Goal: Navigation & Orientation: Find specific page/section

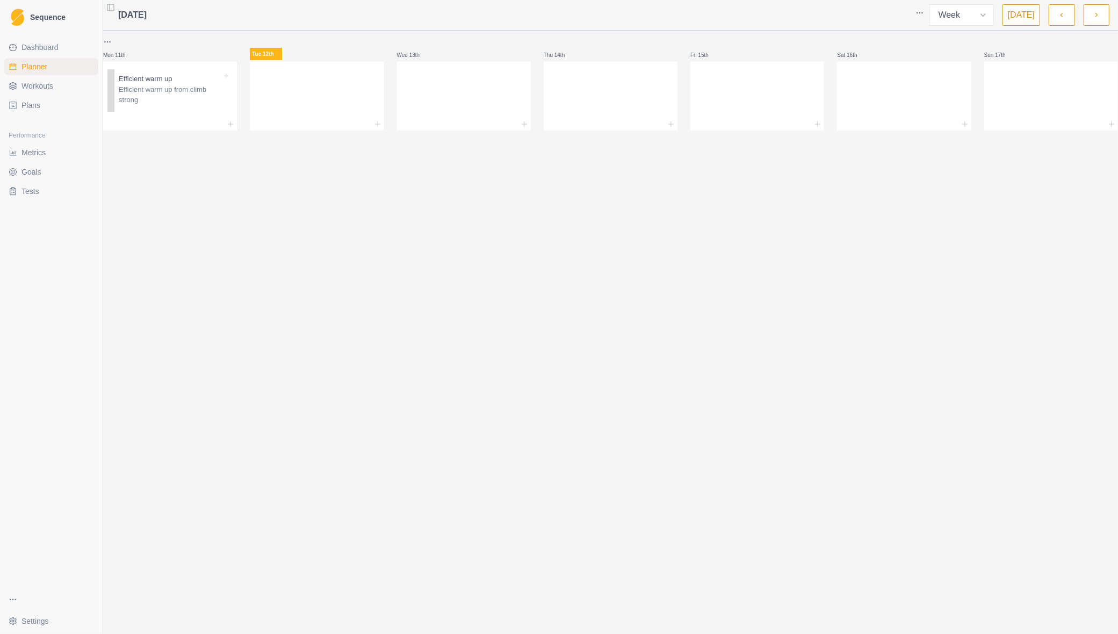
click at [47, 84] on span "Workouts" at bounding box center [37, 86] width 32 height 11
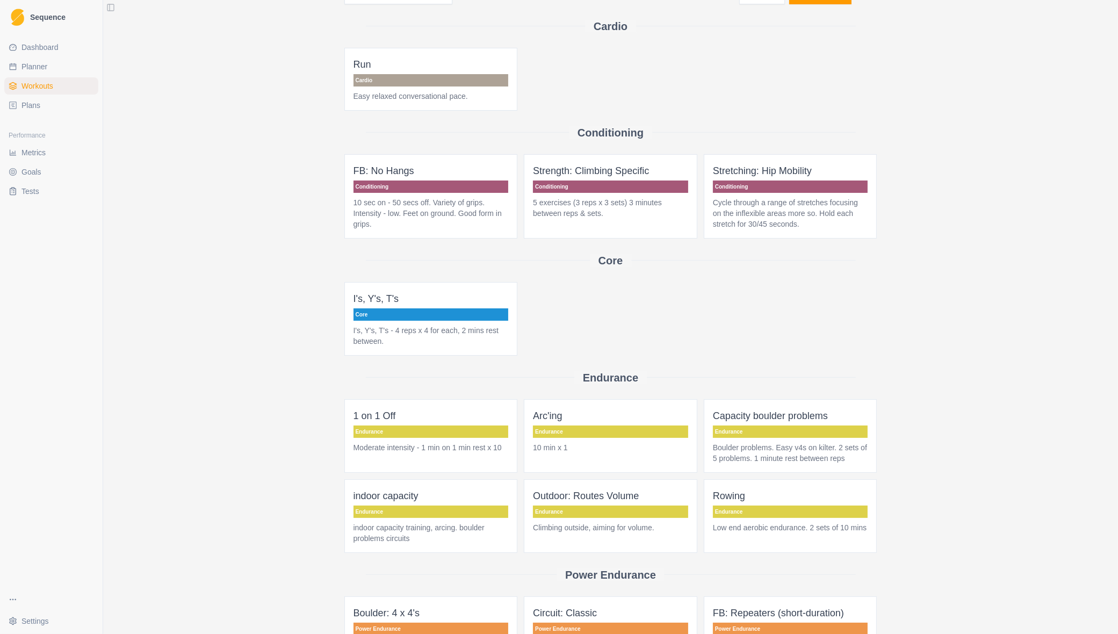
scroll to position [269, 0]
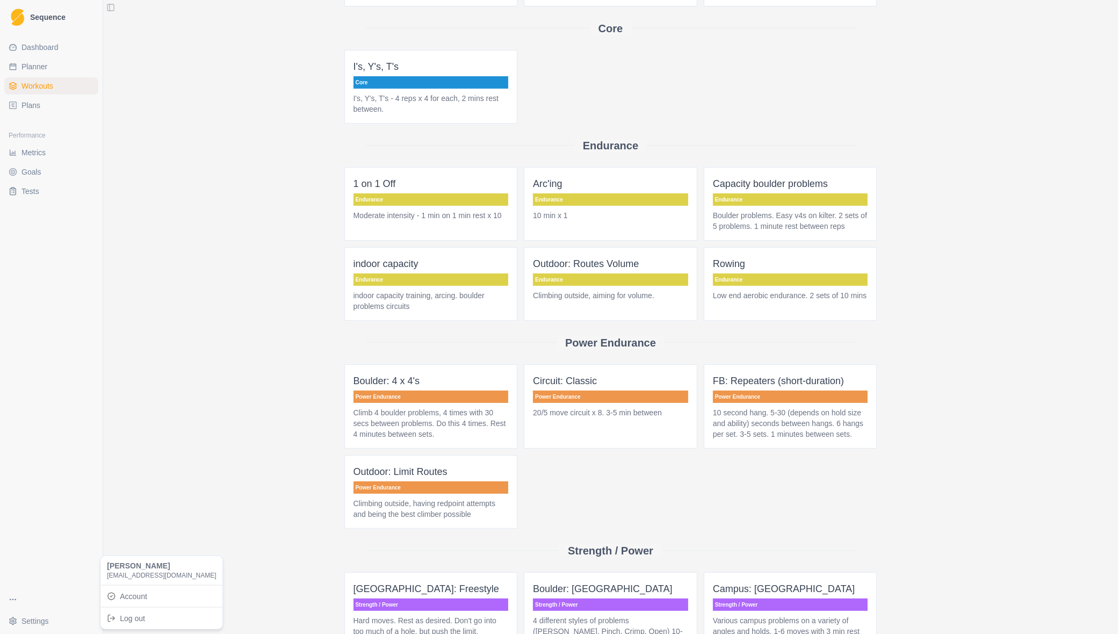
click at [32, 618] on html "Sequence Dashboard Planner Workouts Plans Performance Metrics Goals Tests Setti…" at bounding box center [559, 317] width 1118 height 634
click at [141, 594] on link "Account" at bounding box center [162, 595] width 118 height 17
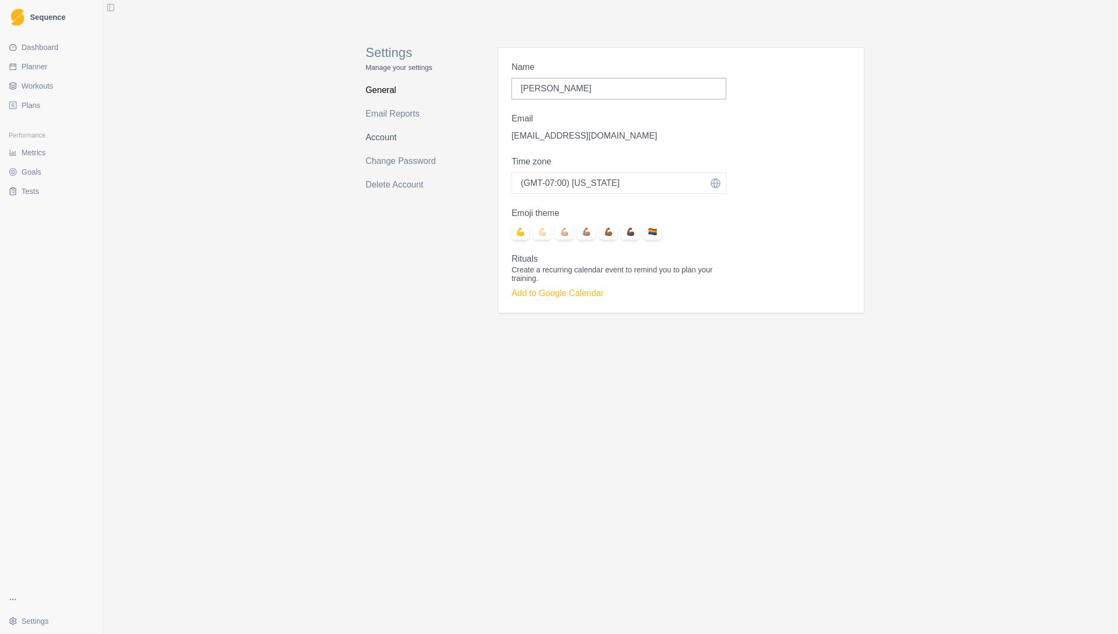
click at [376, 138] on link "Account" at bounding box center [408, 137] width 85 height 17
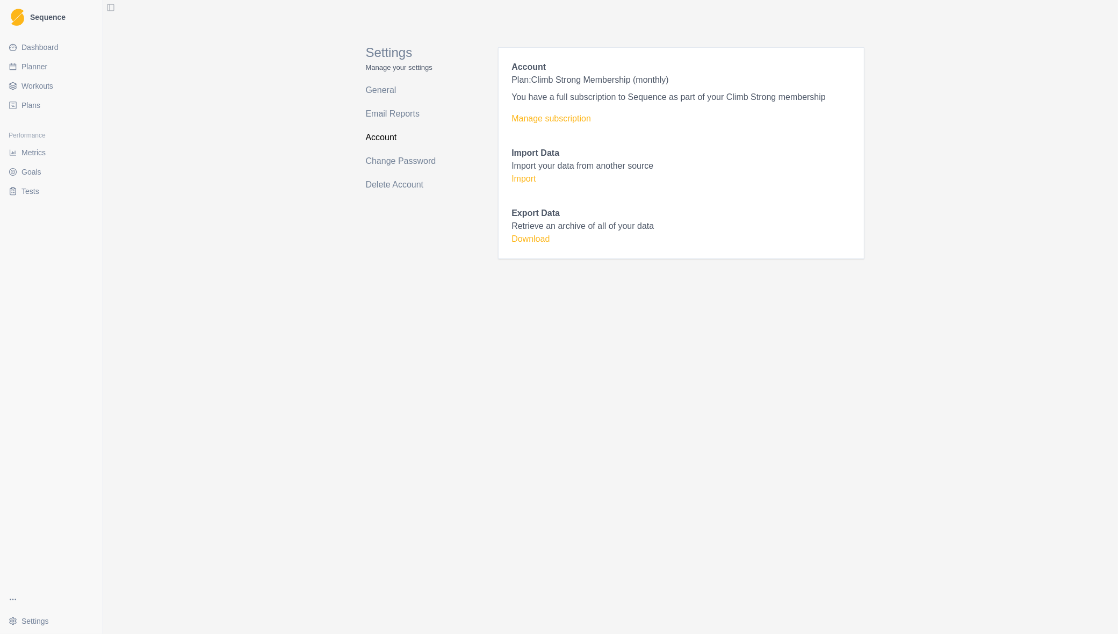
click at [43, 149] on span "Metrics" at bounding box center [33, 152] width 24 height 11
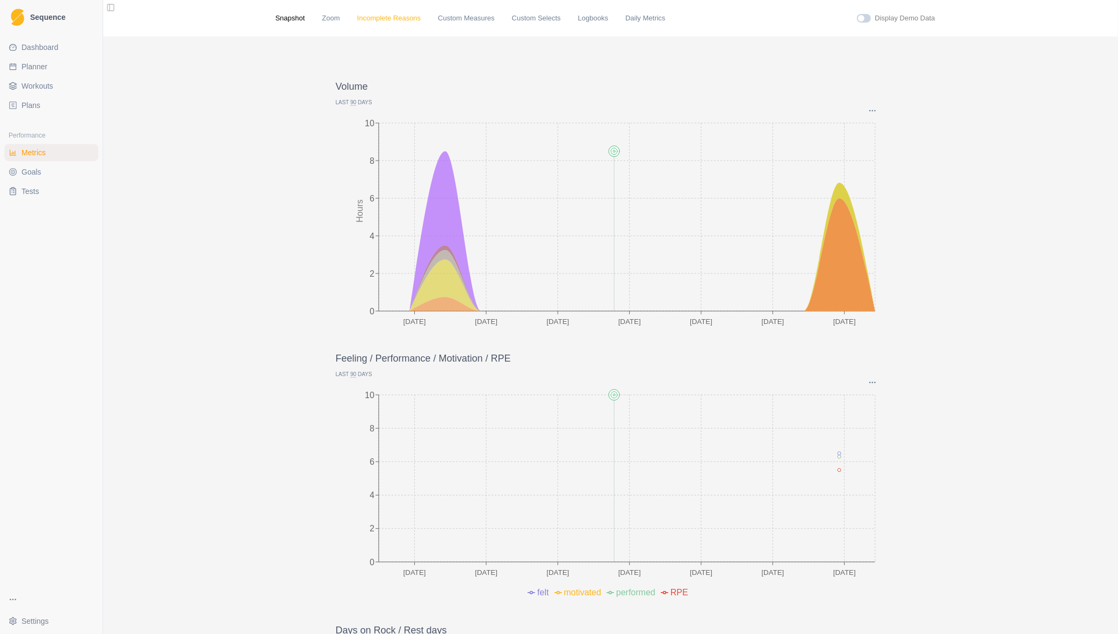
click at [398, 23] on link "Incomplete Reasons" at bounding box center [389, 18] width 64 height 11
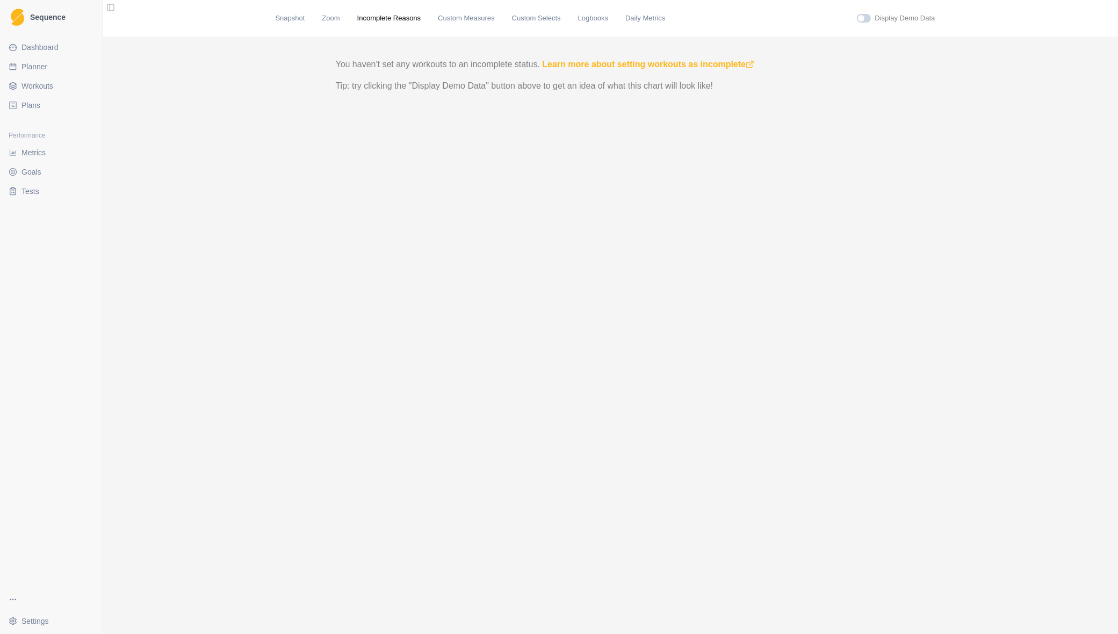
click at [26, 63] on span "Planner" at bounding box center [34, 66] width 26 height 11
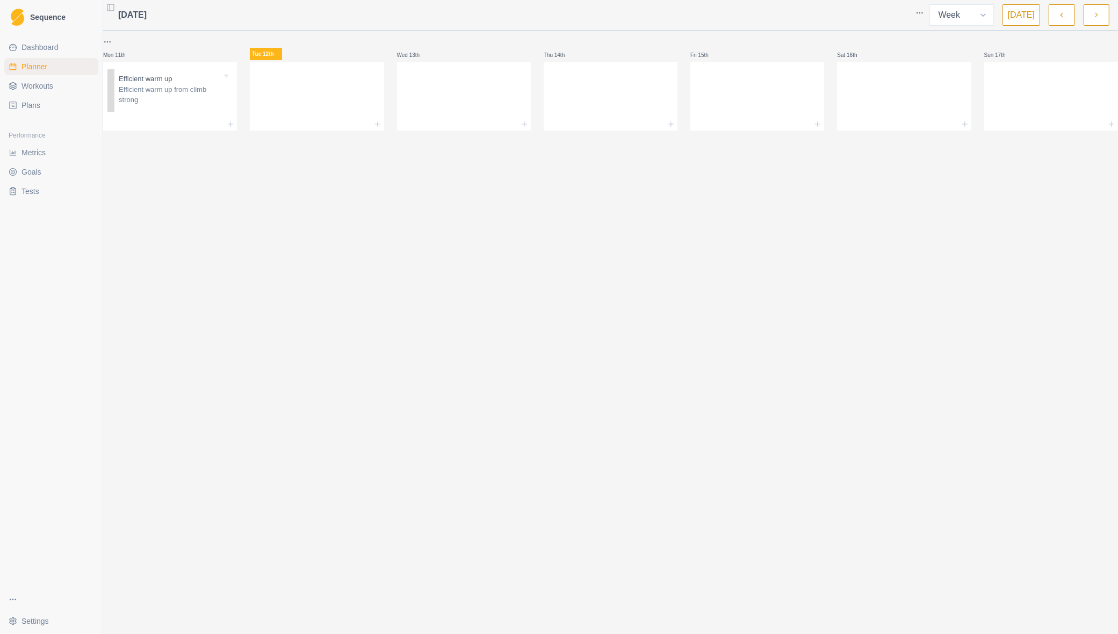
click at [60, 84] on link "Workouts" at bounding box center [51, 85] width 94 height 17
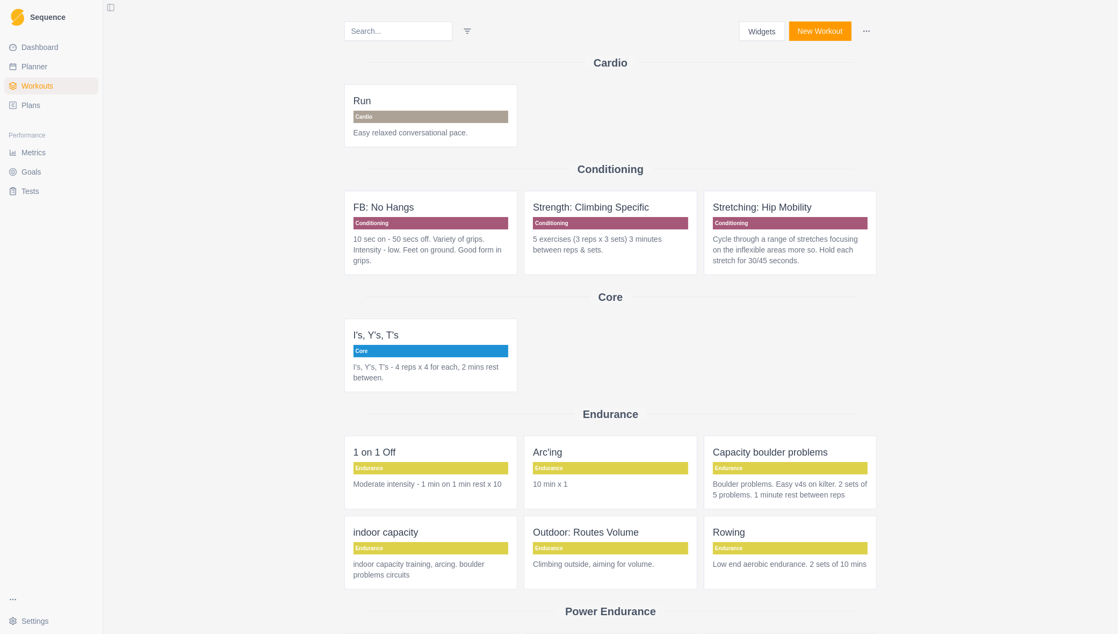
click at [442, 354] on p "Core" at bounding box center [430, 351] width 155 height 12
click at [30, 18] on span "Sequence" at bounding box center [47, 17] width 35 height 8
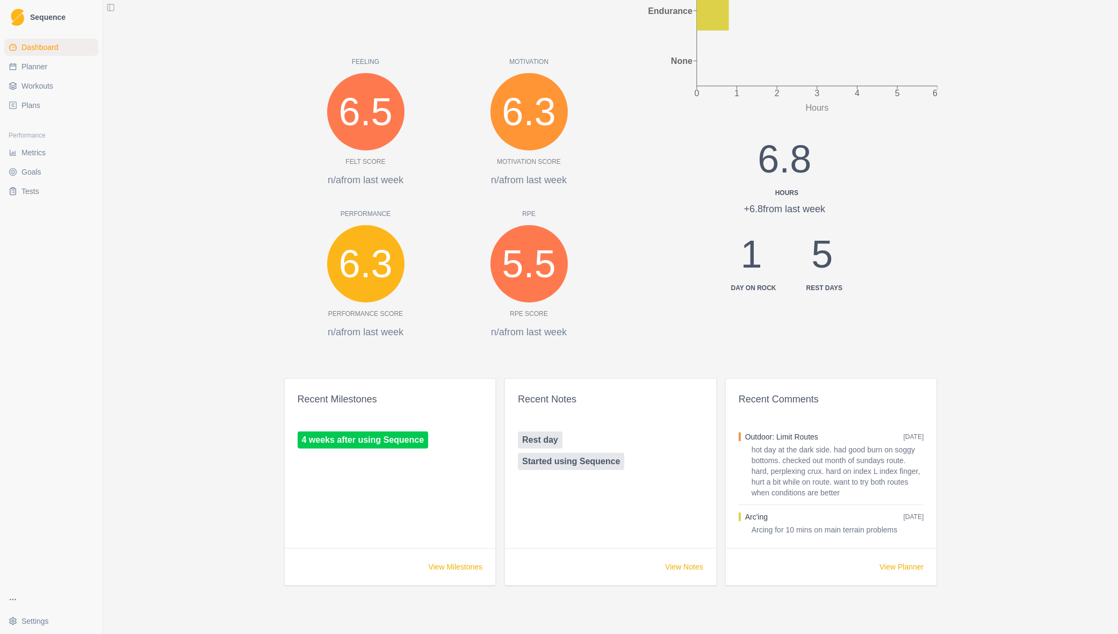
scroll to position [251, 0]
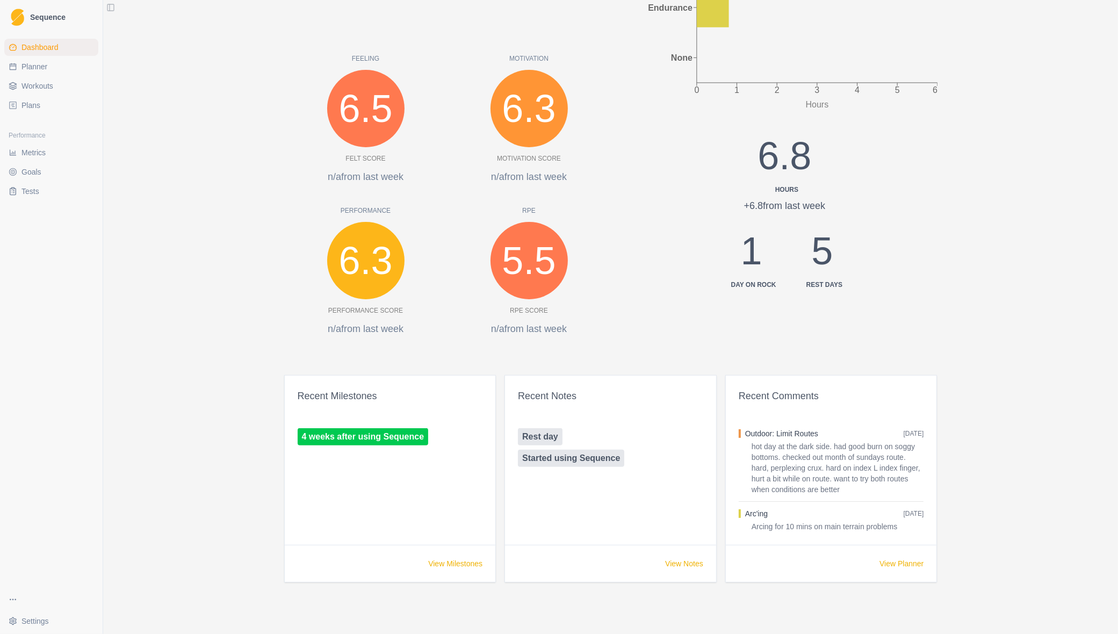
click at [767, 436] on button "Outdoor: Limit Routes" at bounding box center [781, 433] width 73 height 11
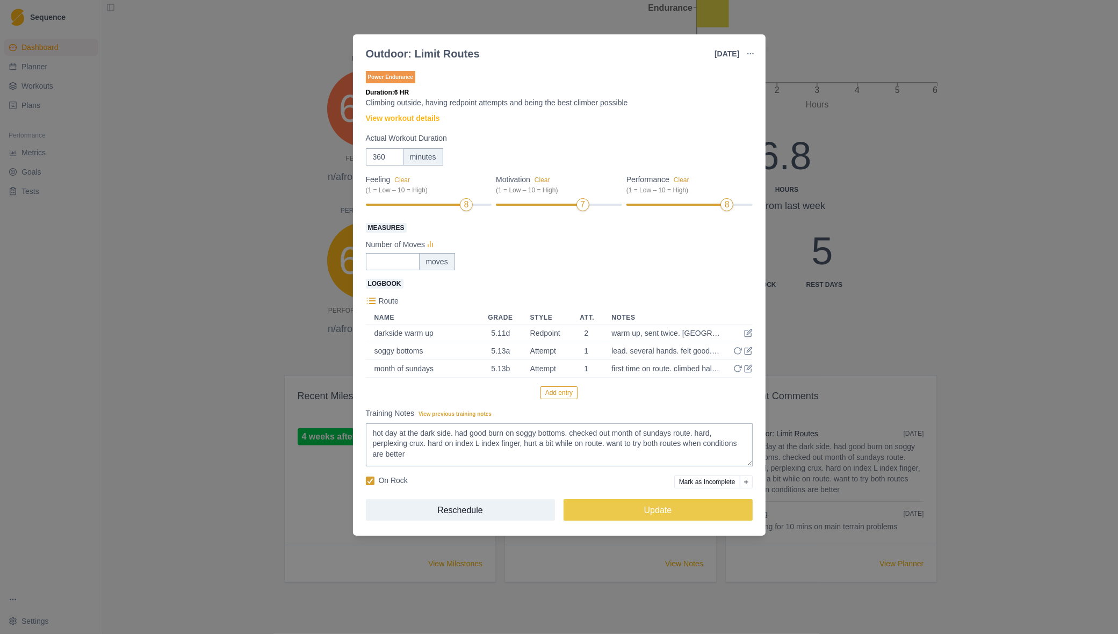
click at [1023, 149] on div "Outdoor: Limit Routes [DATE] Link To Goal View Workout Metrics Edit Original Wo…" at bounding box center [559, 317] width 1118 height 634
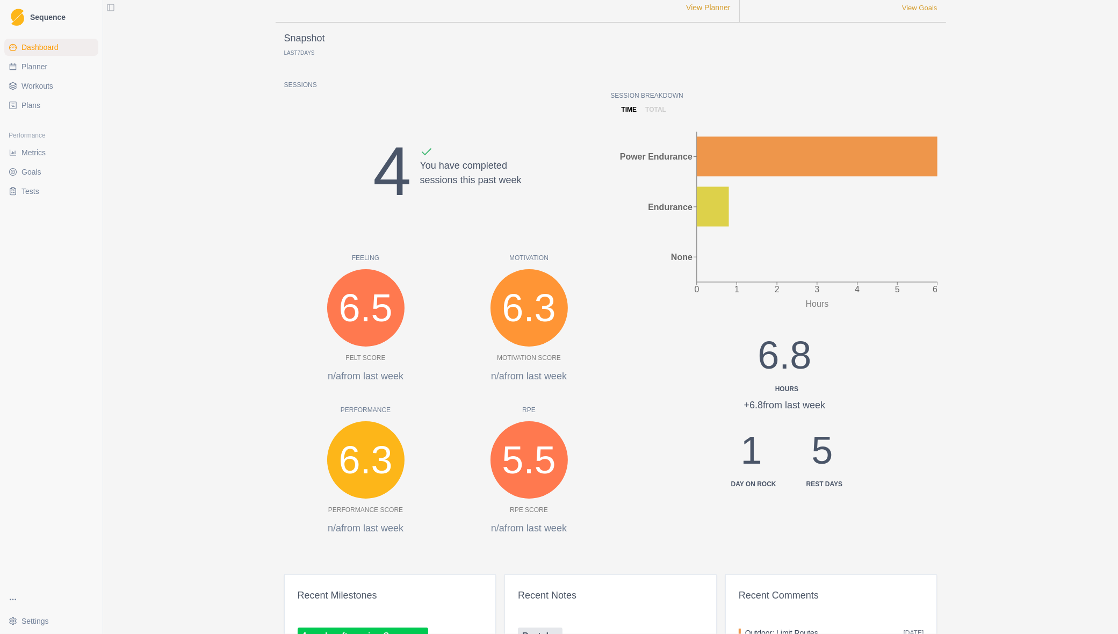
scroll to position [49, 0]
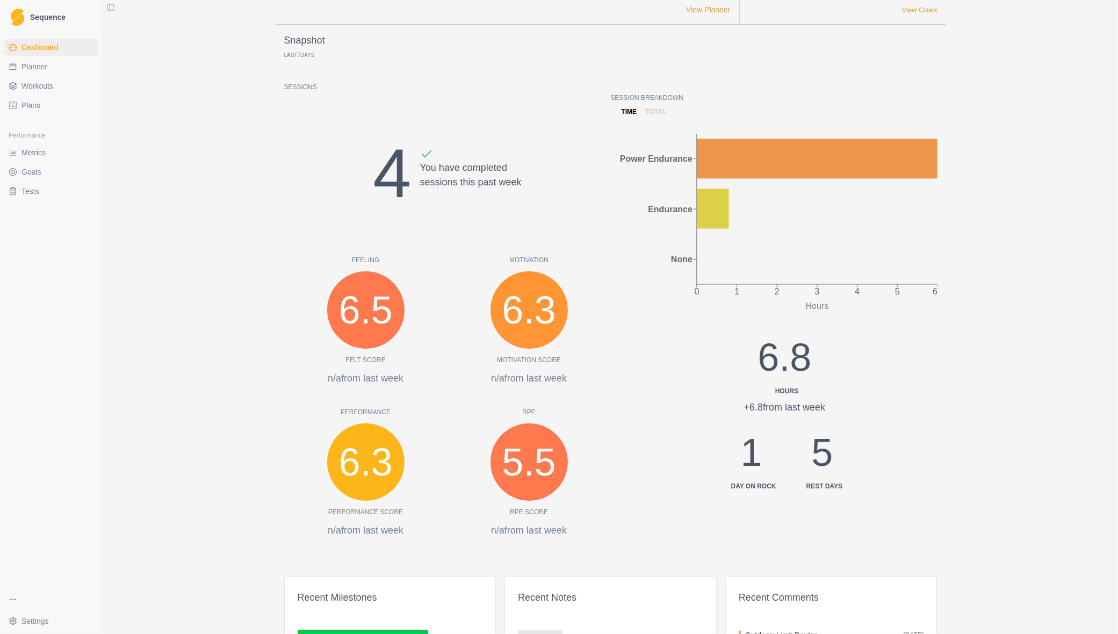
click at [43, 19] on span "Sequence" at bounding box center [47, 17] width 35 height 8
